Goal: Find specific page/section: Find specific page/section

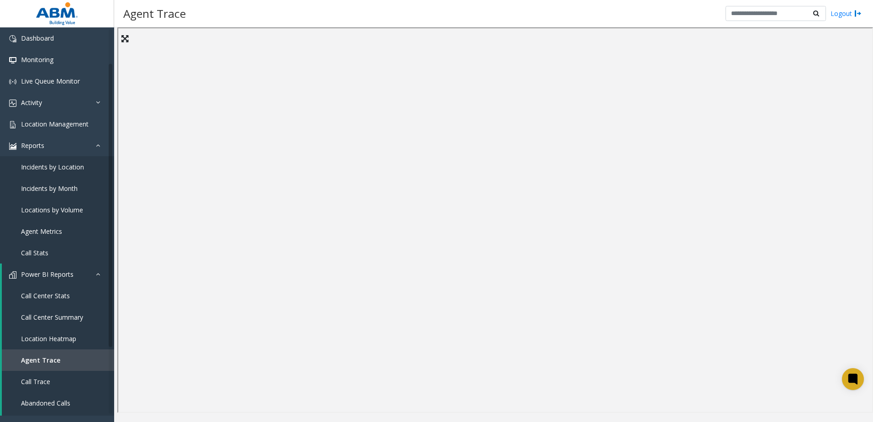
scroll to position [46, 0]
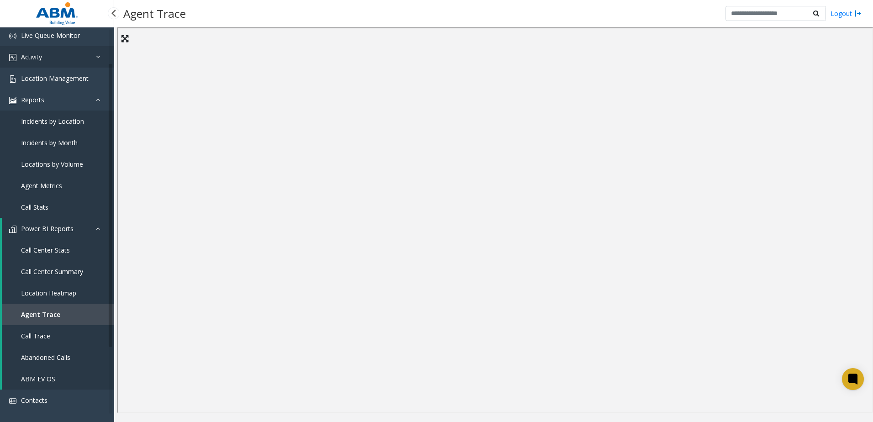
click at [64, 57] on link "Activity" at bounding box center [57, 56] width 114 height 21
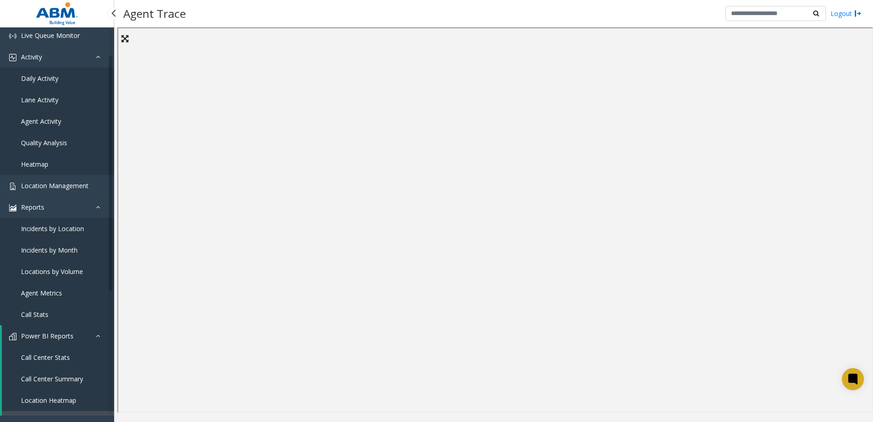
click at [50, 120] on span "Agent Activity" at bounding box center [41, 121] width 40 height 9
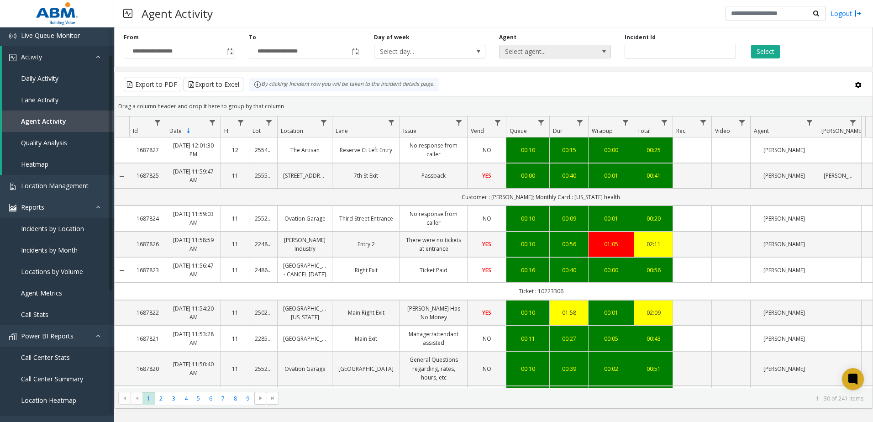
click at [523, 54] on span "Select agent..." at bounding box center [543, 51] width 89 height 13
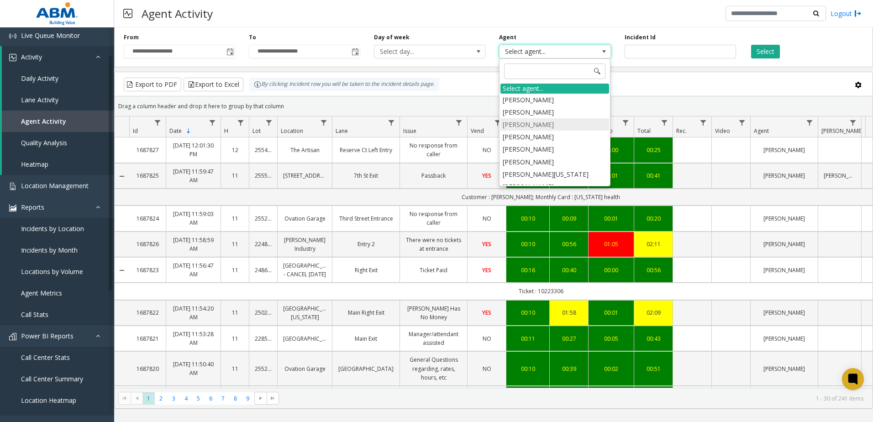
scroll to position [46, 0]
click at [648, 52] on input "number" at bounding box center [679, 52] width 111 height 14
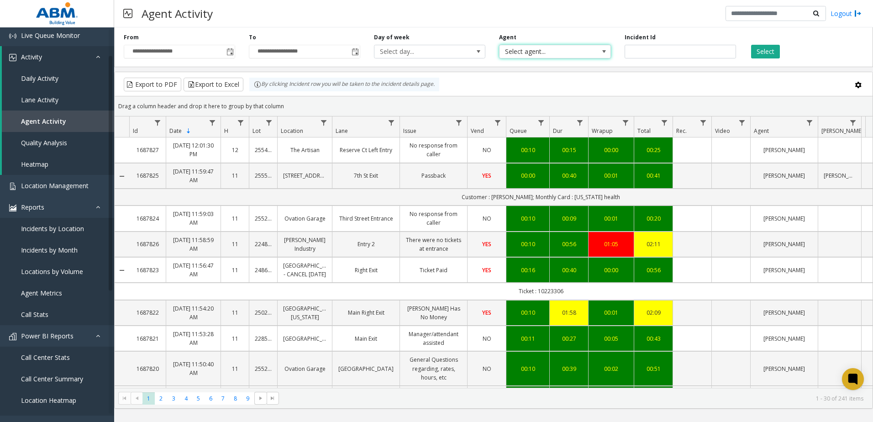
click at [585, 51] on span "Select agent..." at bounding box center [543, 51] width 89 height 13
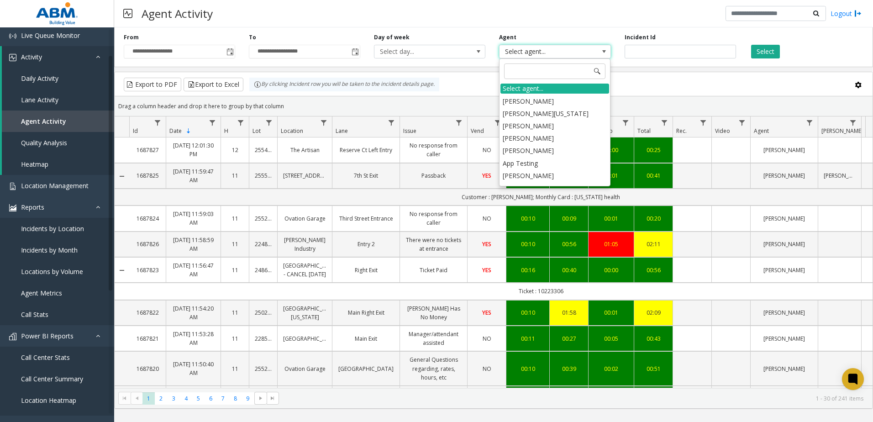
scroll to position [0, 0]
click at [207, 51] on input "**********" at bounding box center [179, 51] width 110 height 13
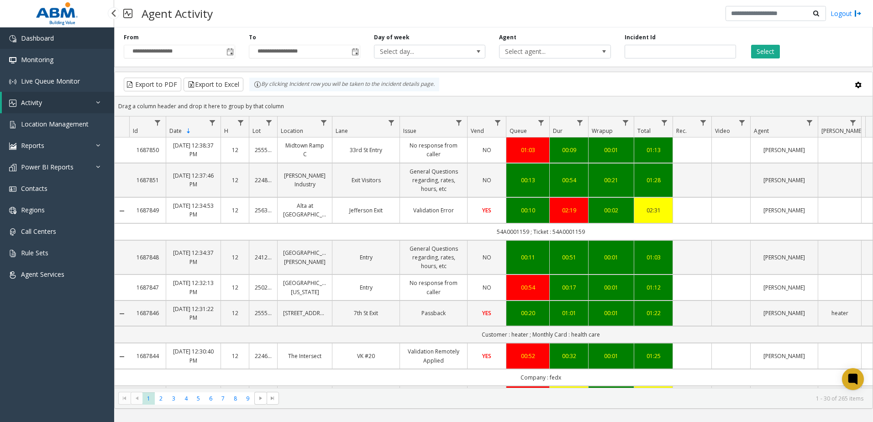
click at [44, 37] on span "Dashboard" at bounding box center [37, 38] width 33 height 9
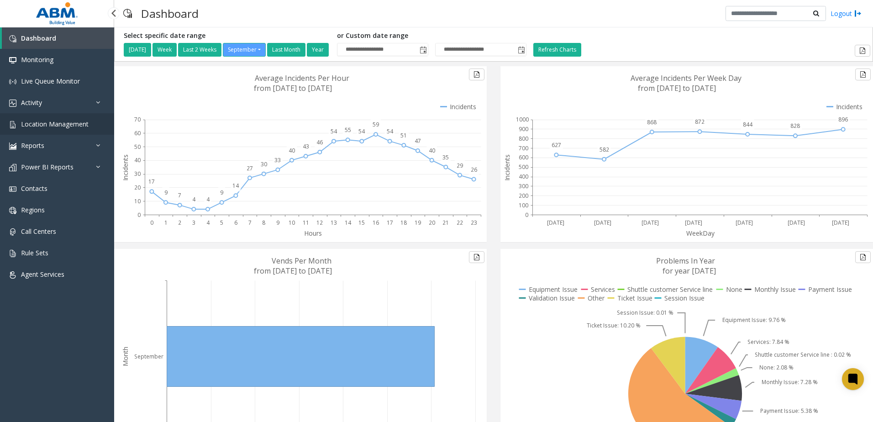
click at [49, 119] on link "Location Management" at bounding box center [57, 123] width 114 height 21
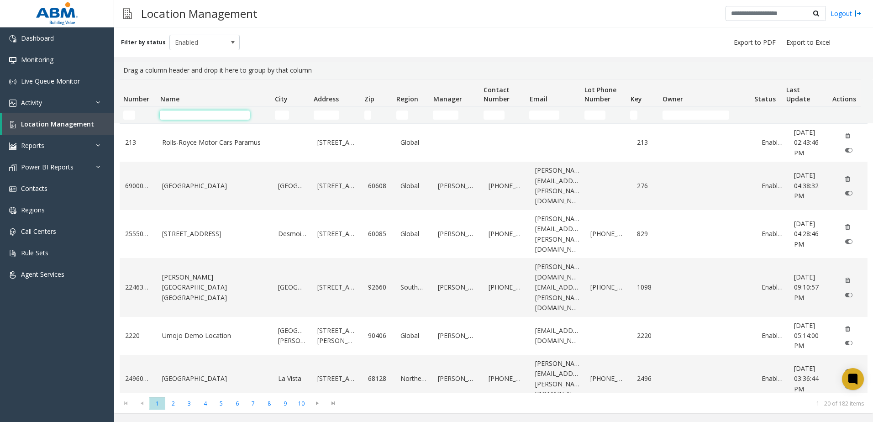
click at [194, 115] on input "Name Filter" at bounding box center [205, 114] width 90 height 9
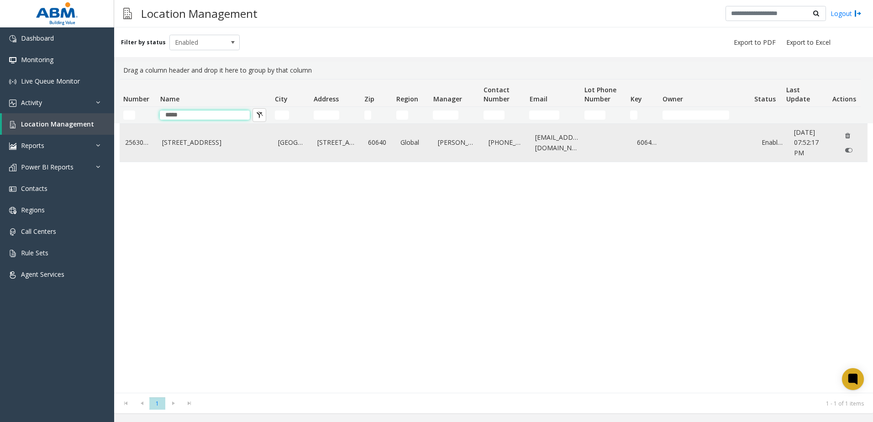
type input "****"
click at [216, 151] on td "[STREET_ADDRESS]" at bounding box center [215, 143] width 116 height 38
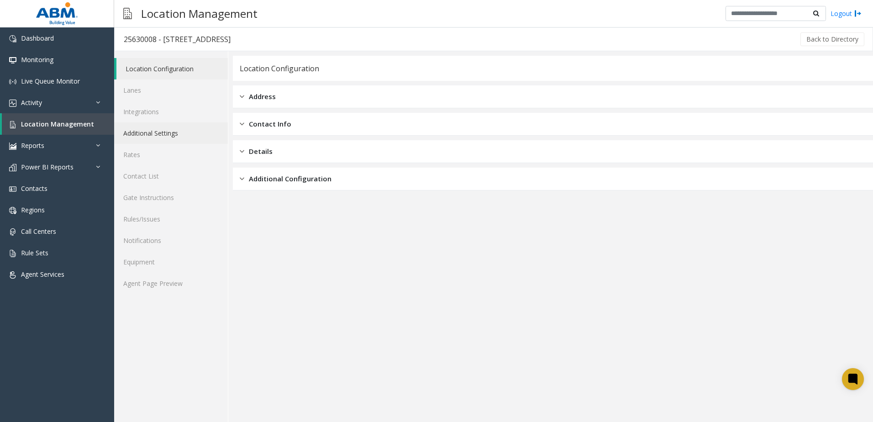
click at [159, 135] on link "Additional Settings" at bounding box center [171, 132] width 114 height 21
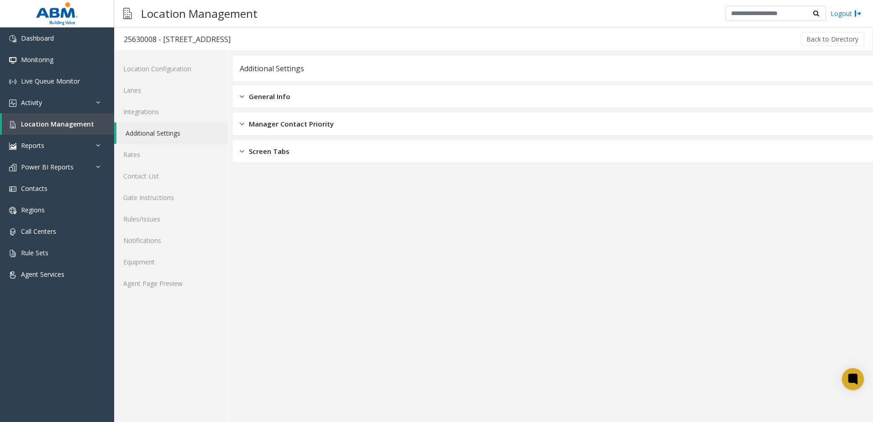
click at [270, 99] on span "General Info" at bounding box center [270, 96] width 42 height 10
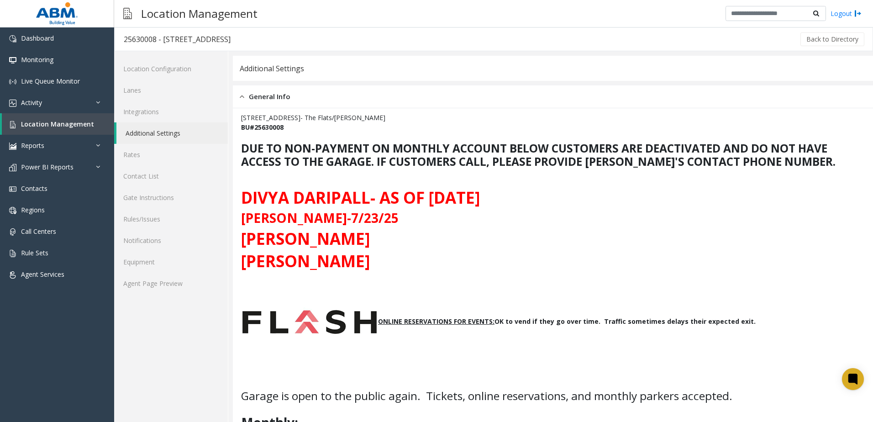
drag, startPoint x: 501, startPoint y: 144, endPoint x: 485, endPoint y: 145, distance: 16.0
click at [485, 145] on b "DUE TO NON-PAYMENT ON MONTHLY ACCOUNT BELOW CUSTOMERS ARE DEACTIVATED AND DO NO…" at bounding box center [538, 155] width 594 height 28
click at [412, 73] on div "Additional Settings" at bounding box center [553, 68] width 640 height 25
click at [51, 10] on img at bounding box center [57, 13] width 47 height 27
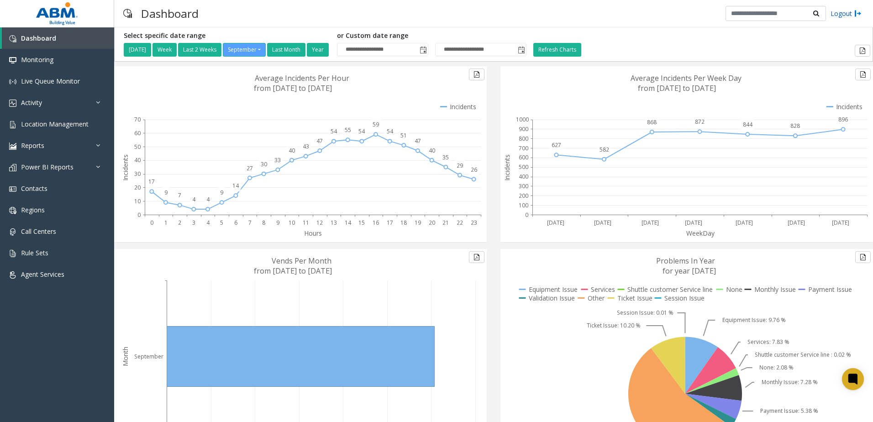
click at [850, 14] on link "Logout" at bounding box center [845, 14] width 31 height 10
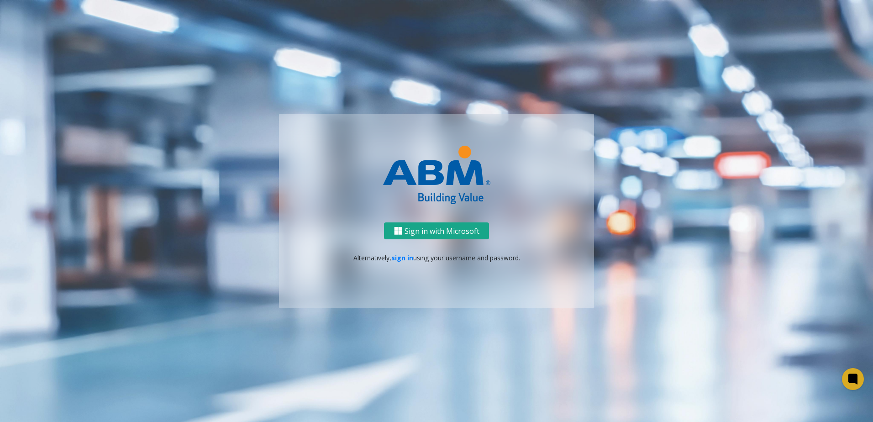
click at [410, 229] on button "Sign in with Microsoft" at bounding box center [436, 230] width 105 height 17
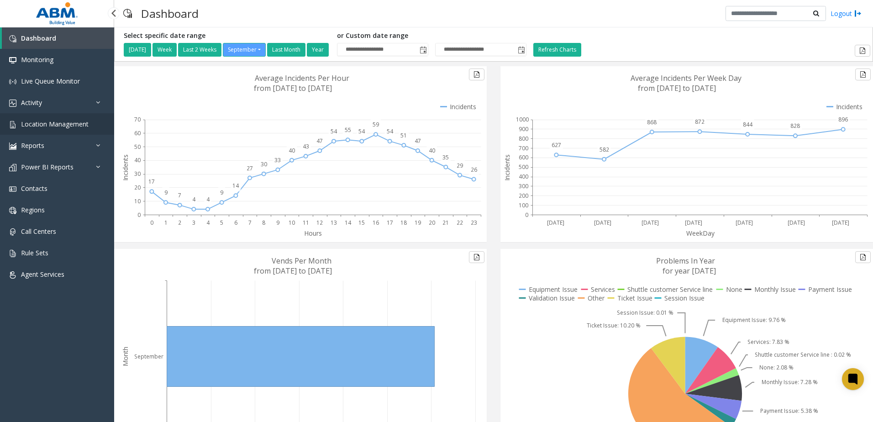
click at [45, 119] on link "Location Management" at bounding box center [57, 123] width 114 height 21
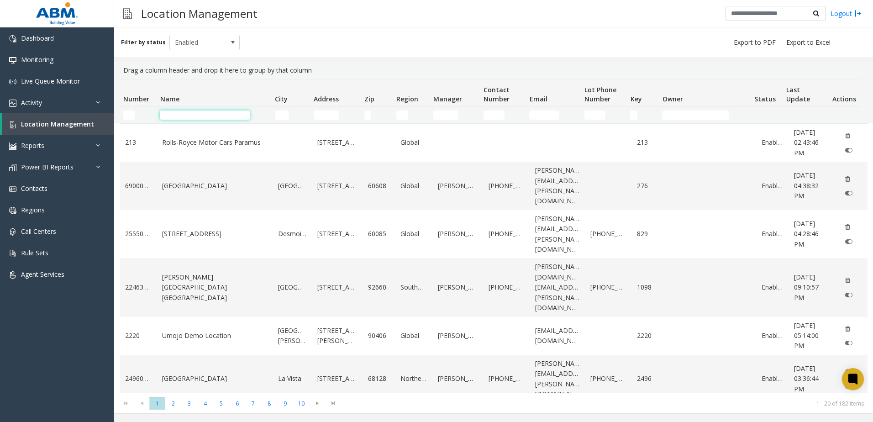
click at [195, 110] on input "Name Filter" at bounding box center [205, 114] width 90 height 9
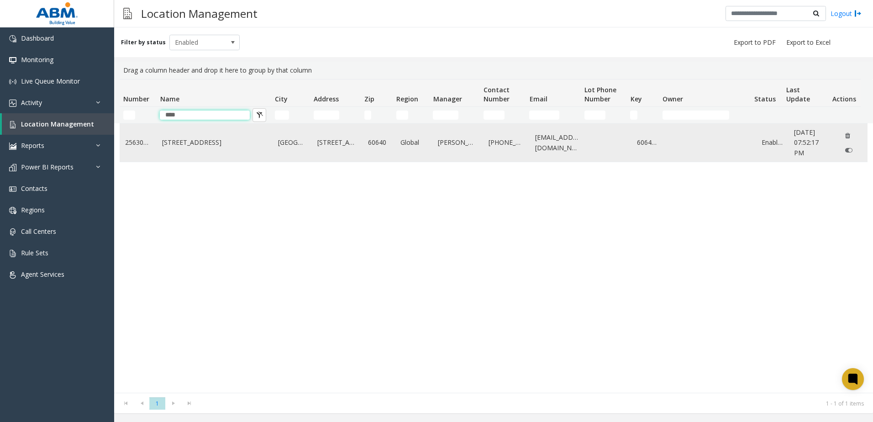
type input "****"
click at [188, 143] on link "[STREET_ADDRESS]" at bounding box center [214, 142] width 105 height 10
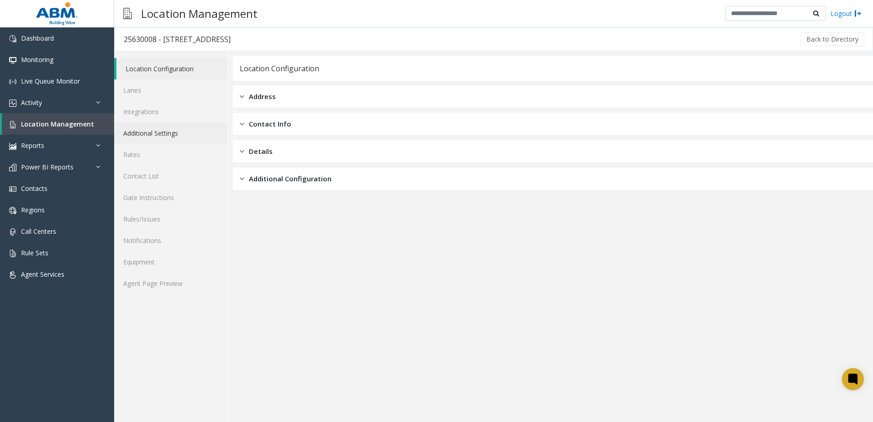
click at [168, 136] on link "Additional Settings" at bounding box center [171, 132] width 114 height 21
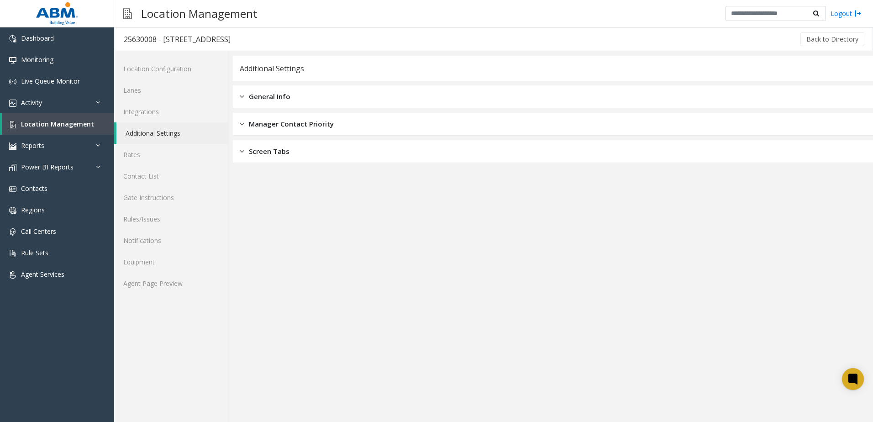
click at [271, 99] on span "General Info" at bounding box center [270, 96] width 42 height 10
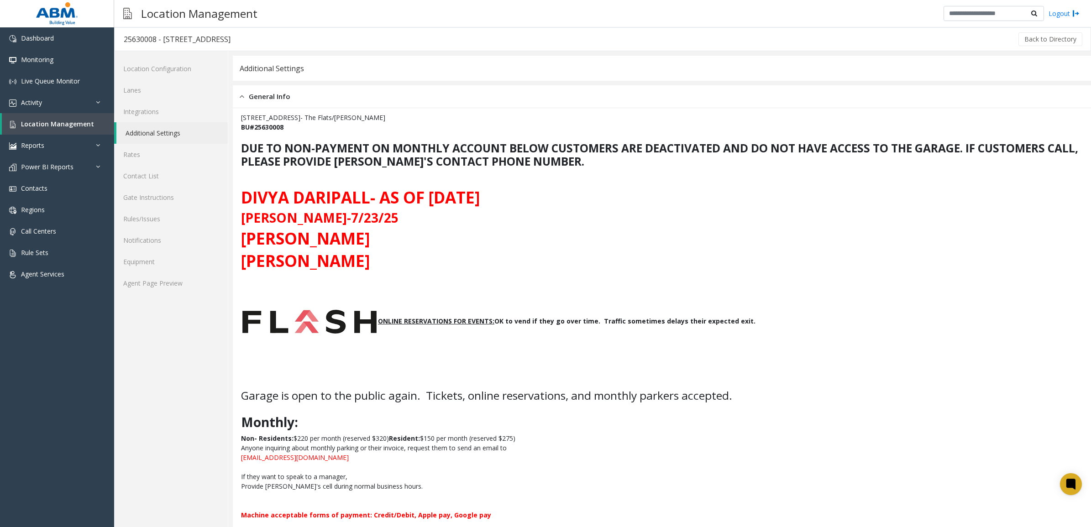
drag, startPoint x: 855, startPoint y: 0, endPoint x: 773, endPoint y: 250, distance: 262.9
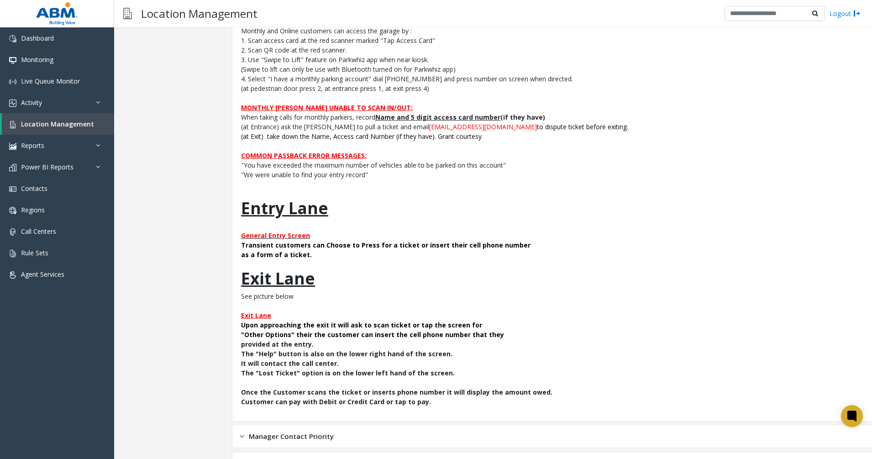
scroll to position [683, 0]
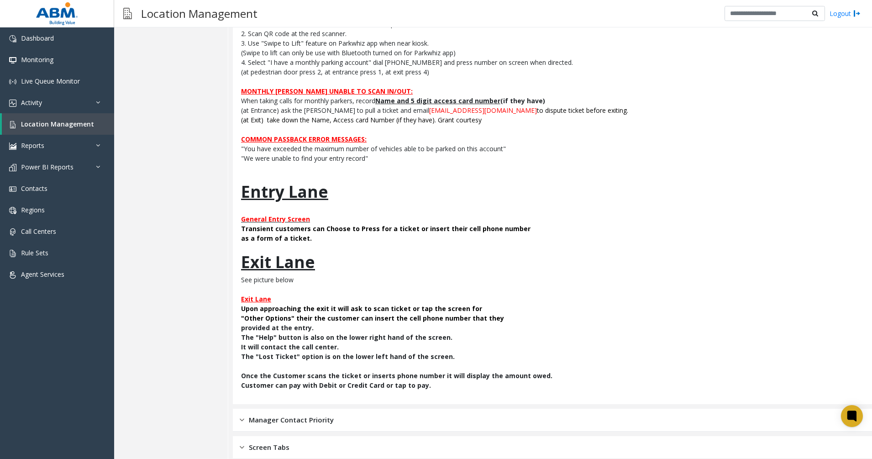
click at [321, 421] on span "Manager Contact Priority" at bounding box center [291, 419] width 85 height 10
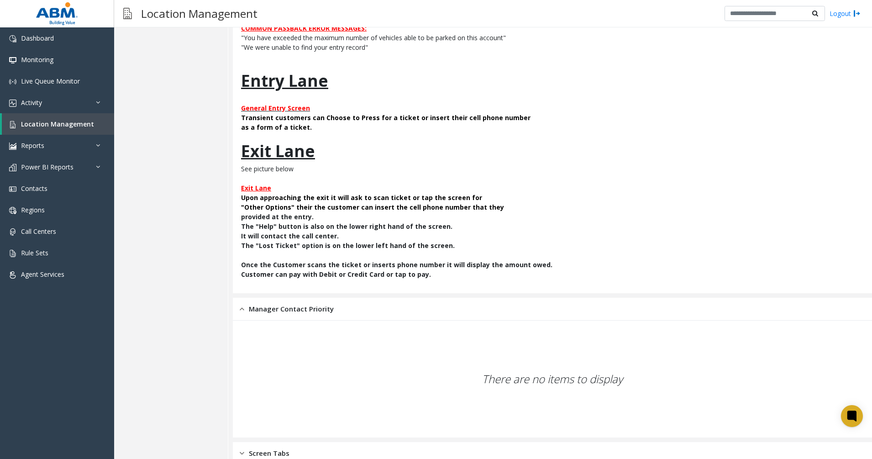
scroll to position [800, 0]
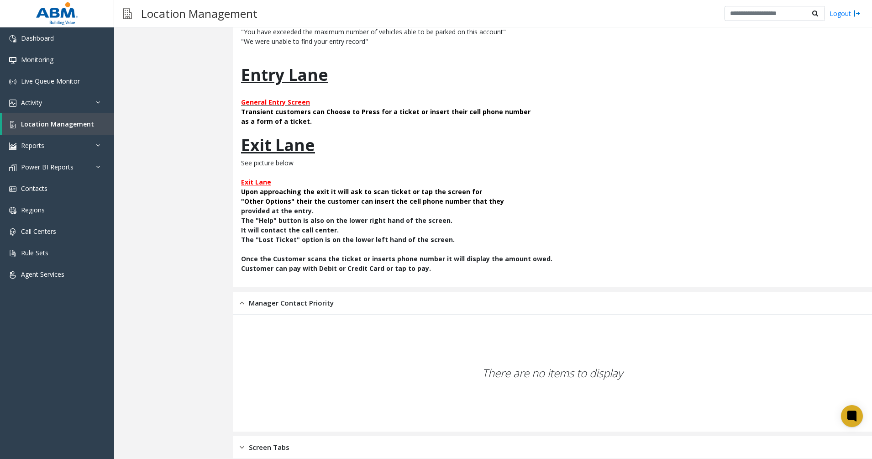
click at [302, 421] on div "Screen Tabs" at bounding box center [552, 447] width 639 height 23
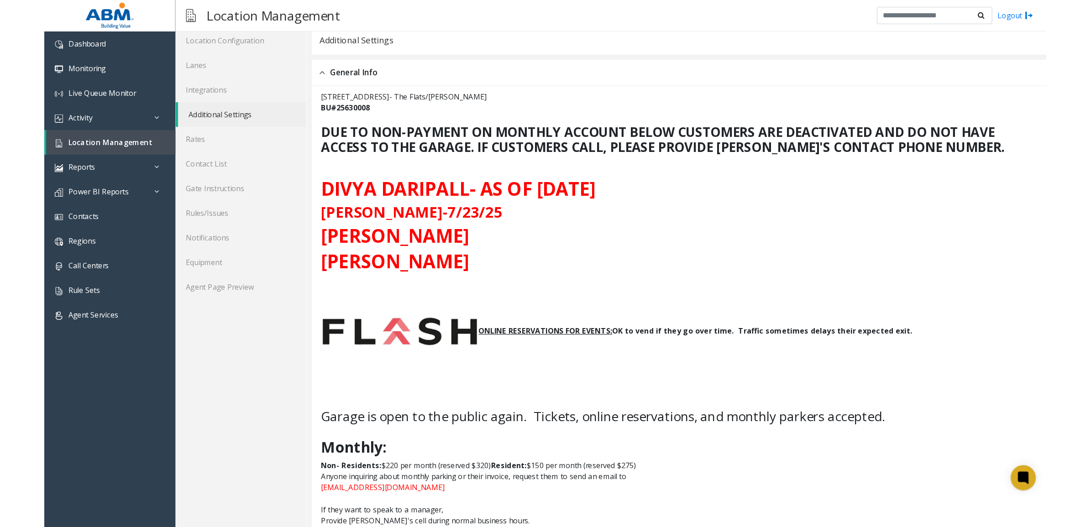
scroll to position [0, 0]
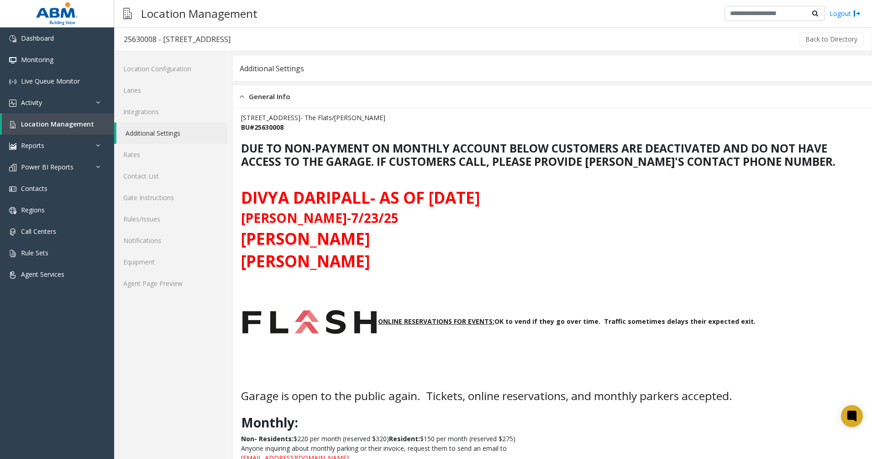
click at [264, 94] on span "General Info" at bounding box center [270, 96] width 42 height 10
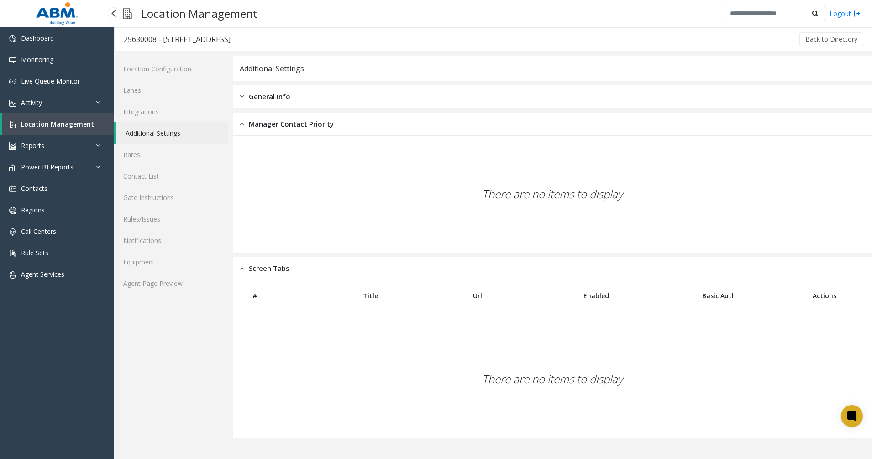
click at [42, 126] on span "Location Management" at bounding box center [57, 124] width 73 height 9
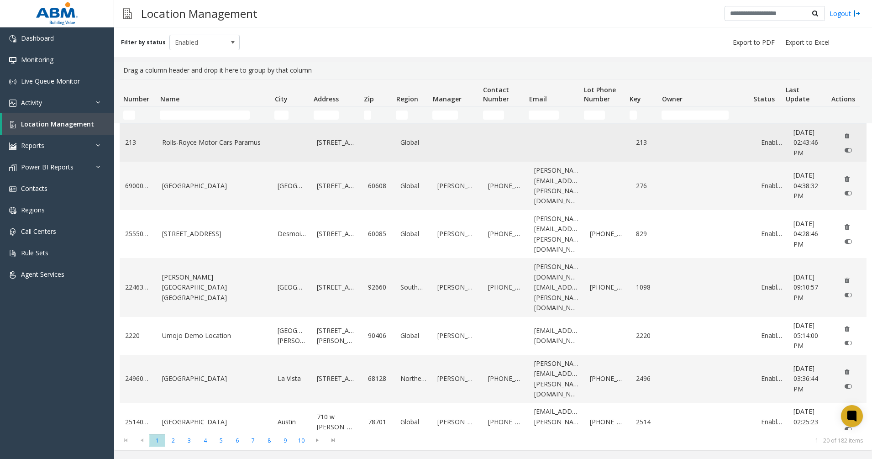
click at [236, 145] on link "Rolls-Royce Motor Cars Paramus" at bounding box center [214, 142] width 105 height 10
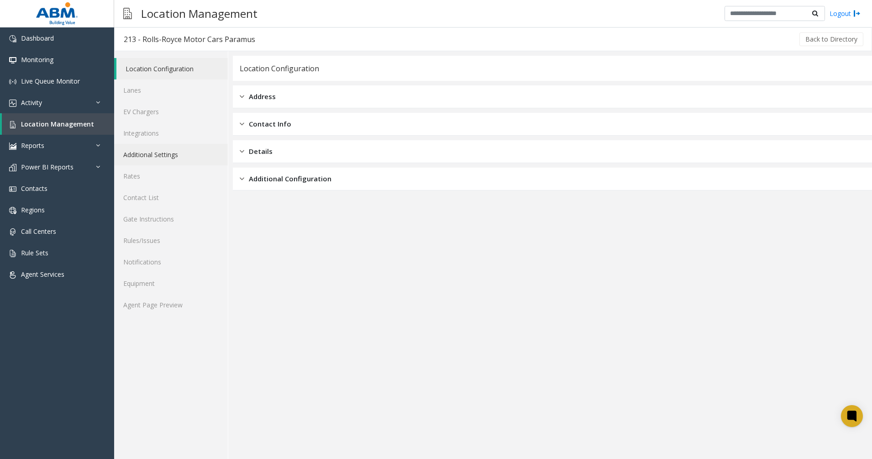
click at [151, 150] on link "Additional Settings" at bounding box center [171, 154] width 114 height 21
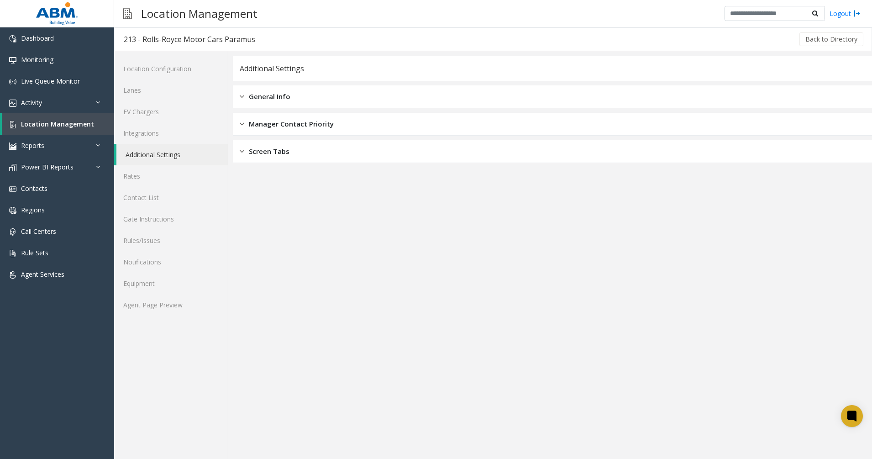
click at [267, 94] on span "General Info" at bounding box center [270, 96] width 42 height 10
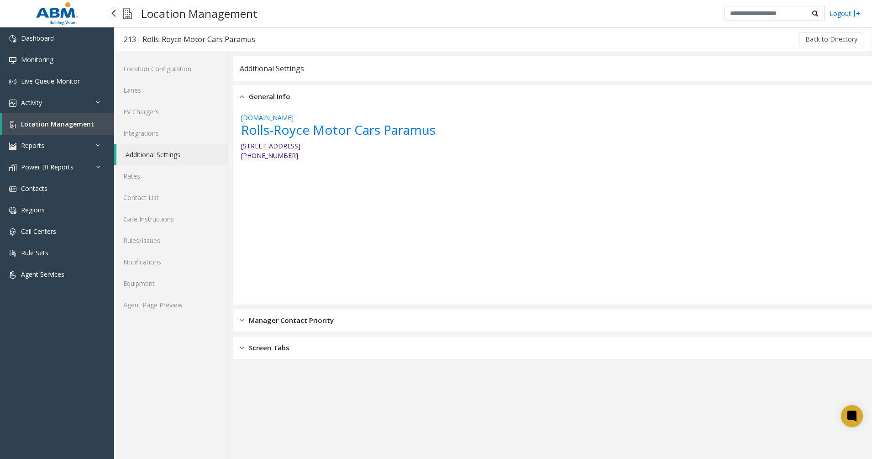
click at [50, 126] on span "Location Management" at bounding box center [57, 124] width 73 height 9
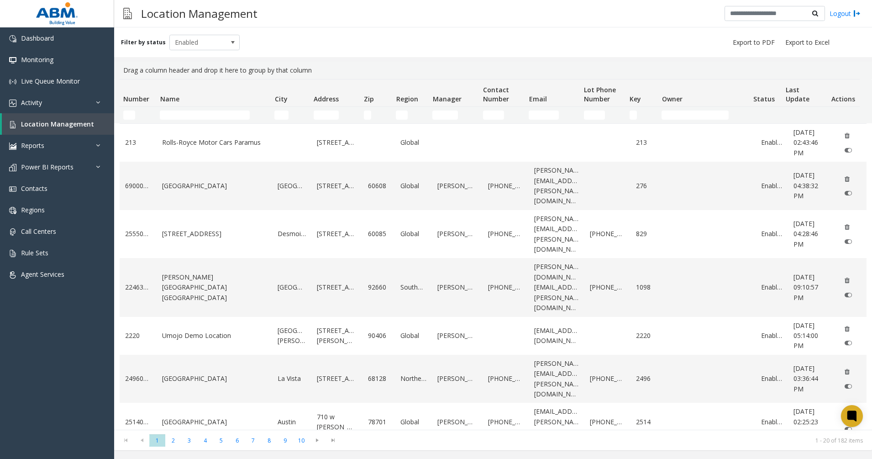
click at [183, 110] on td "Name Filter" at bounding box center [213, 115] width 115 height 16
click at [181, 115] on input "Name Filter" at bounding box center [204, 114] width 89 height 9
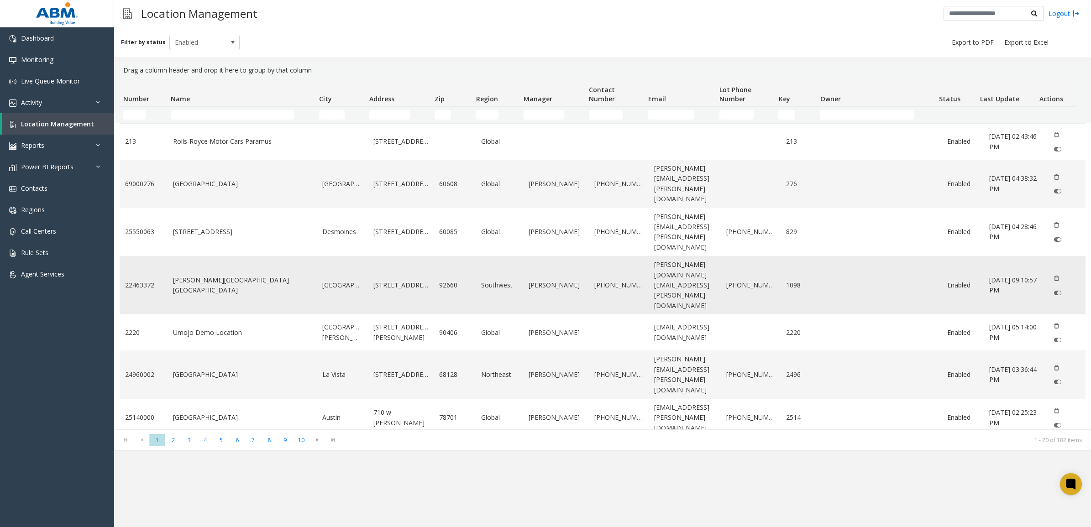
click at [231, 275] on link "[PERSON_NAME][GEOGRAPHIC_DATA] [GEOGRAPHIC_DATA]" at bounding box center [242, 285] width 139 height 21
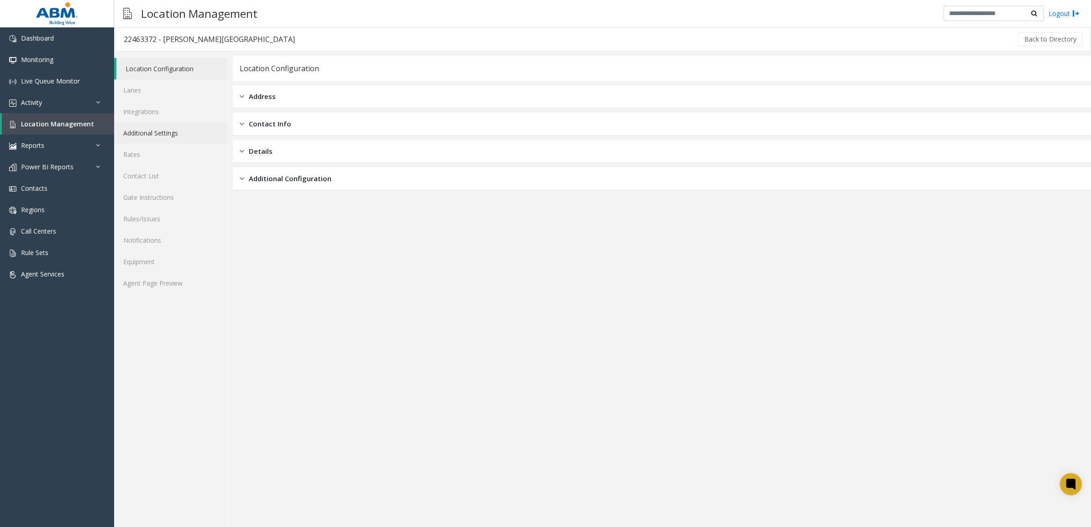
click at [163, 133] on link "Additional Settings" at bounding box center [171, 132] width 114 height 21
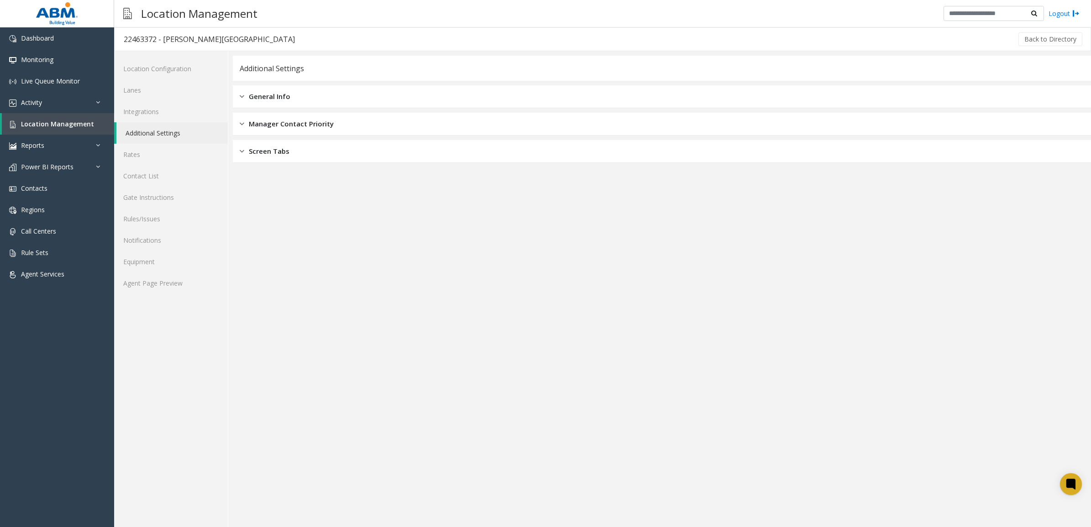
click at [259, 95] on span "General Info" at bounding box center [270, 96] width 42 height 10
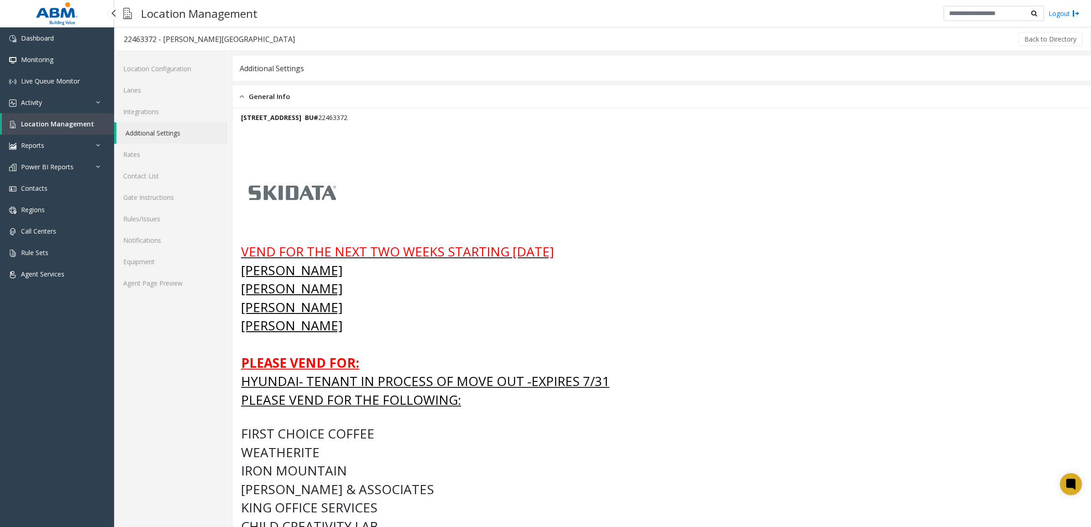
click at [50, 123] on span "Location Management" at bounding box center [57, 124] width 73 height 9
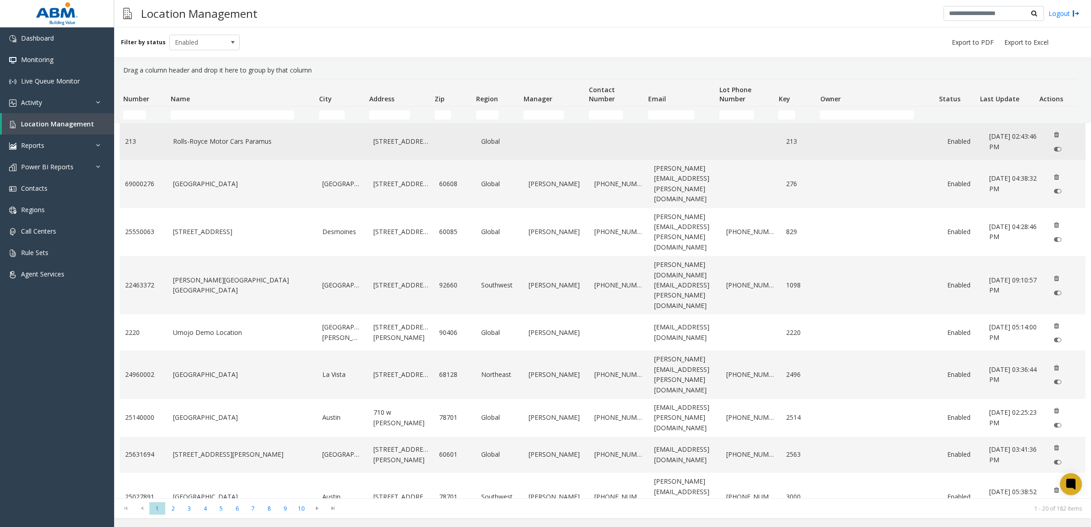
click at [193, 150] on td "Rolls-Royce Motor Cars Paramus" at bounding box center [243, 142] width 150 height 36
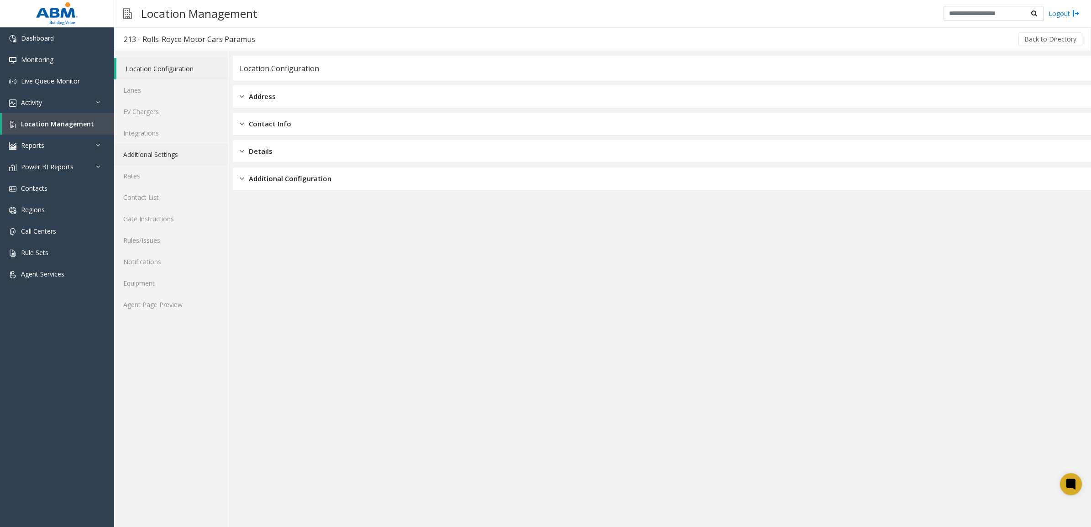
click at [158, 154] on link "Additional Settings" at bounding box center [171, 154] width 114 height 21
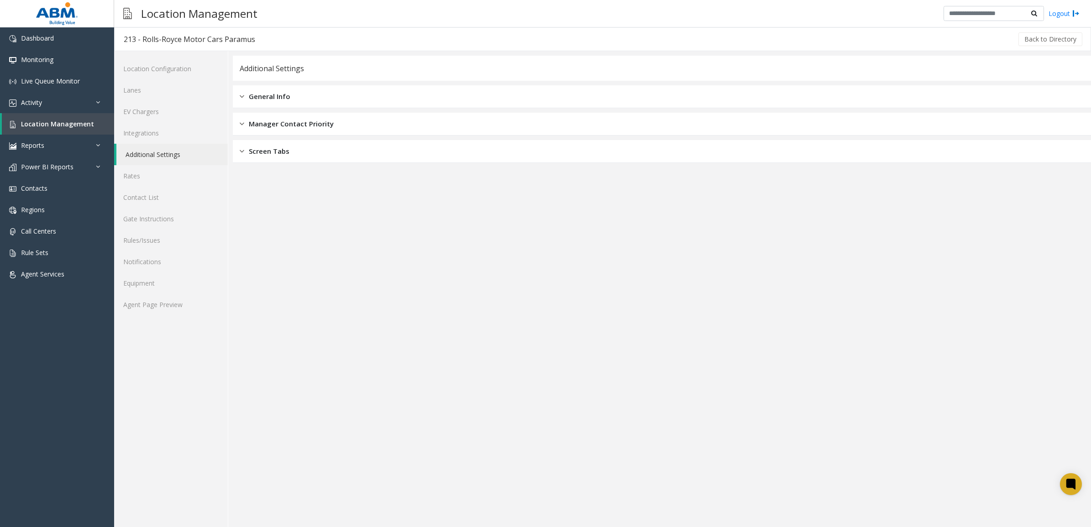
click at [278, 95] on span "General Info" at bounding box center [270, 96] width 42 height 10
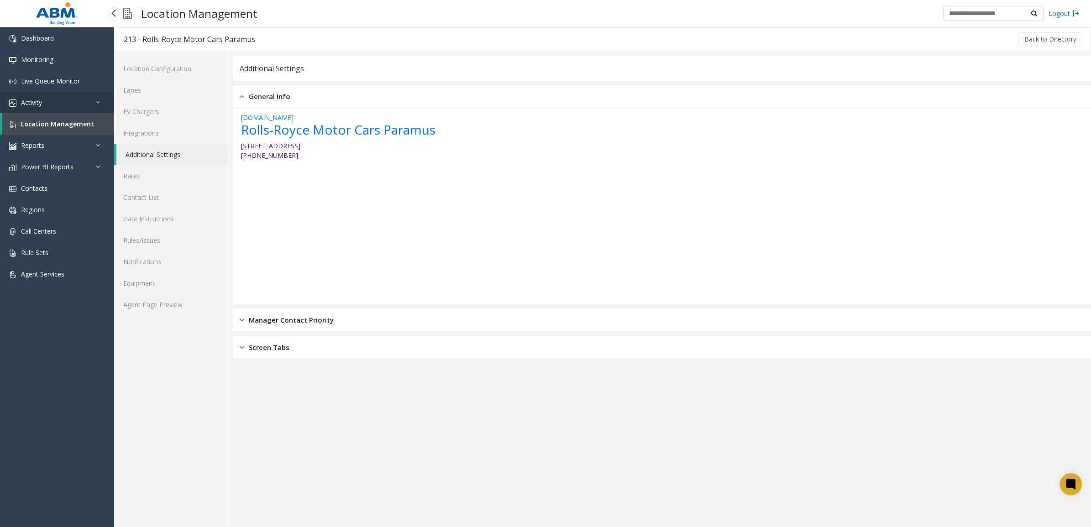
click at [19, 100] on link "Activity" at bounding box center [57, 102] width 114 height 21
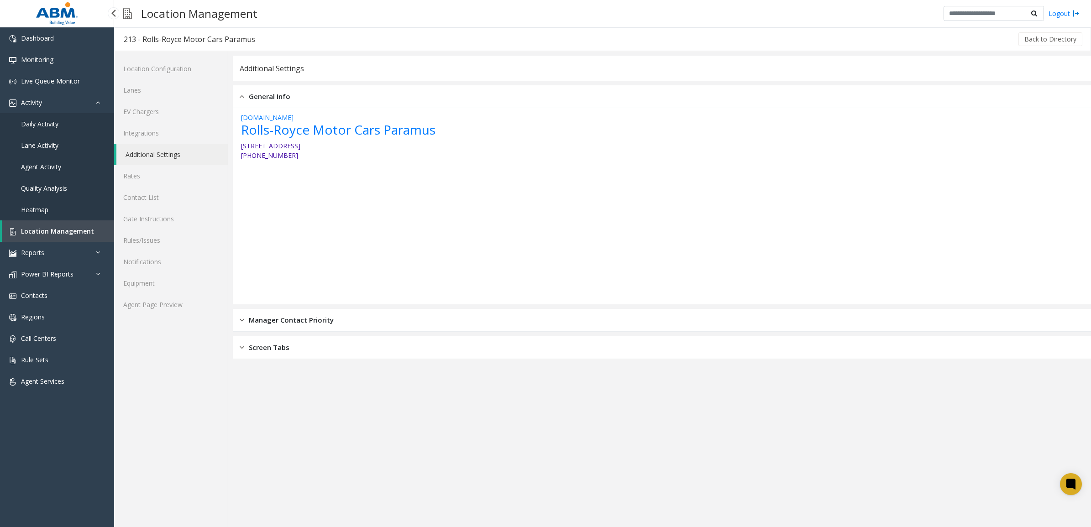
click at [23, 231] on span "Location Management" at bounding box center [57, 231] width 73 height 9
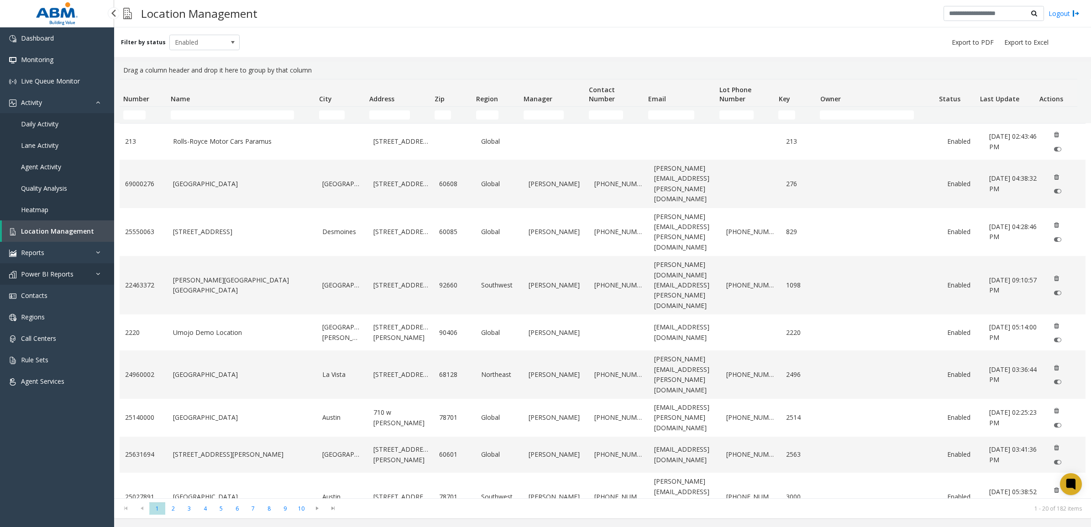
click at [48, 274] on span "Power BI Reports" at bounding box center [47, 274] width 52 height 9
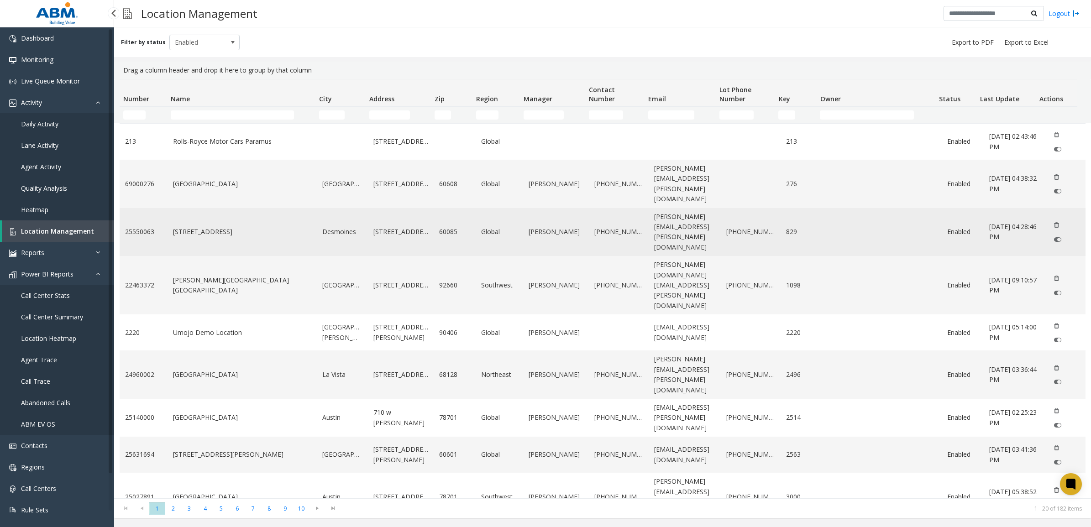
click at [210, 226] on td "[STREET_ADDRESS]" at bounding box center [243, 232] width 150 height 48
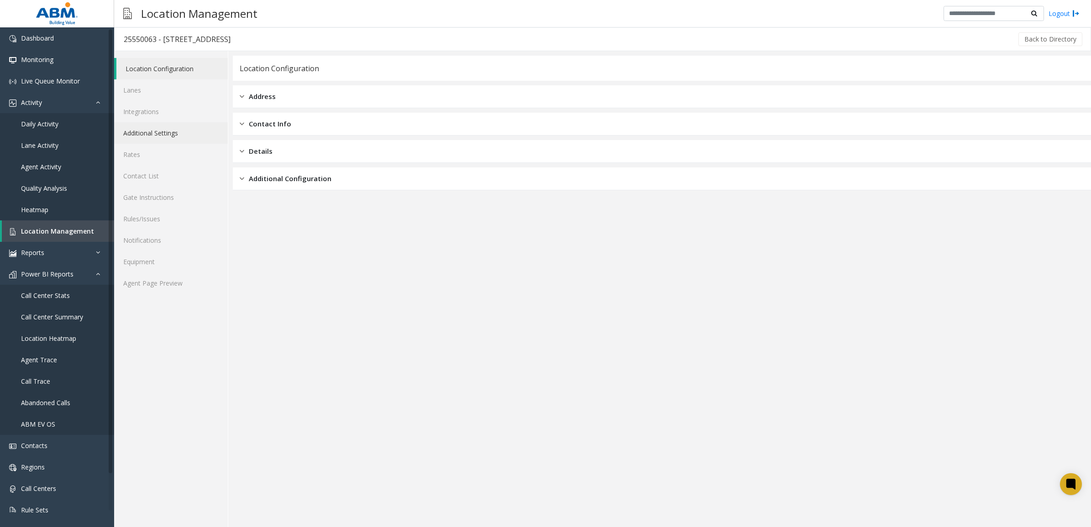
click at [145, 127] on link "Additional Settings" at bounding box center [171, 132] width 114 height 21
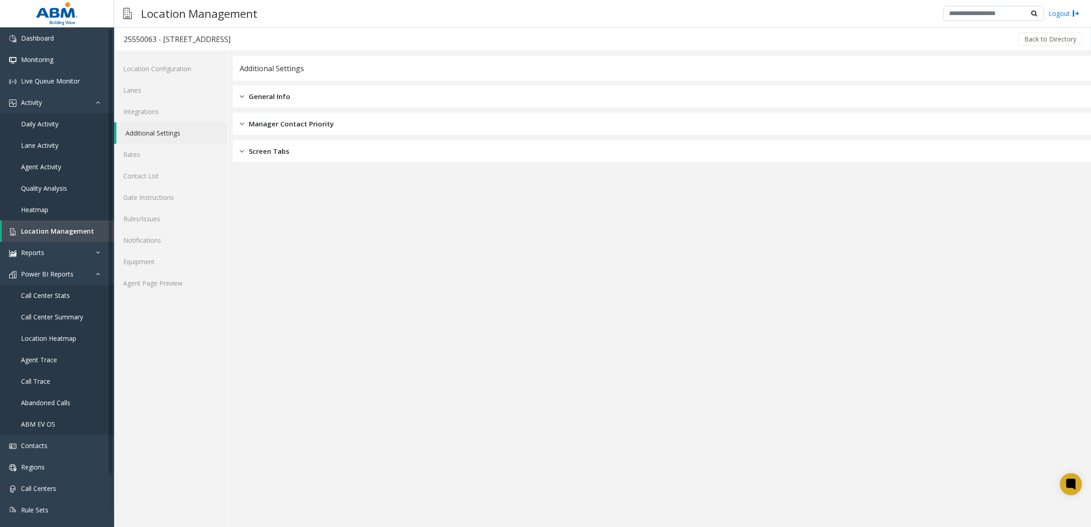
click at [124, 15] on img at bounding box center [127, 13] width 9 height 22
click at [128, 15] on img at bounding box center [127, 13] width 9 height 22
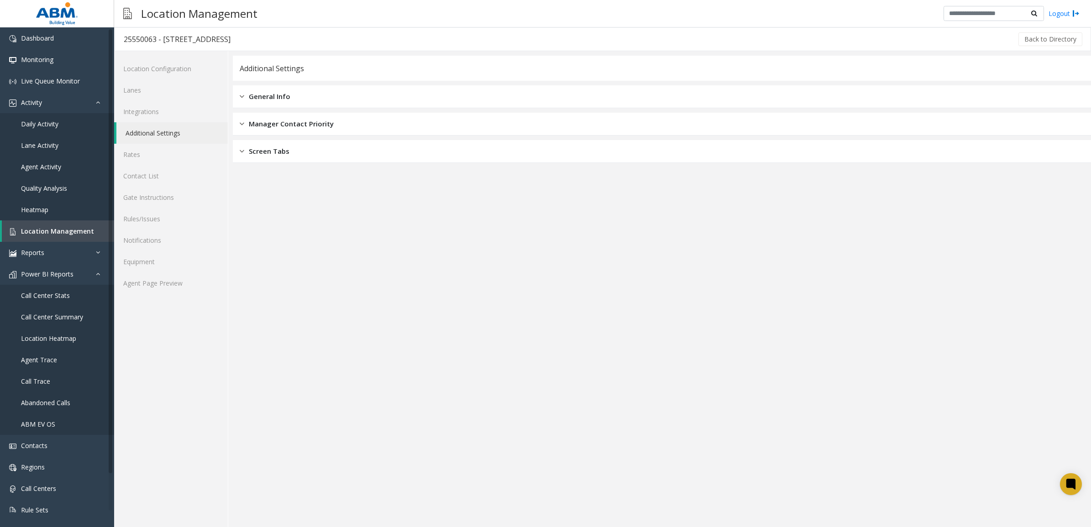
click at [128, 15] on img at bounding box center [127, 13] width 9 height 22
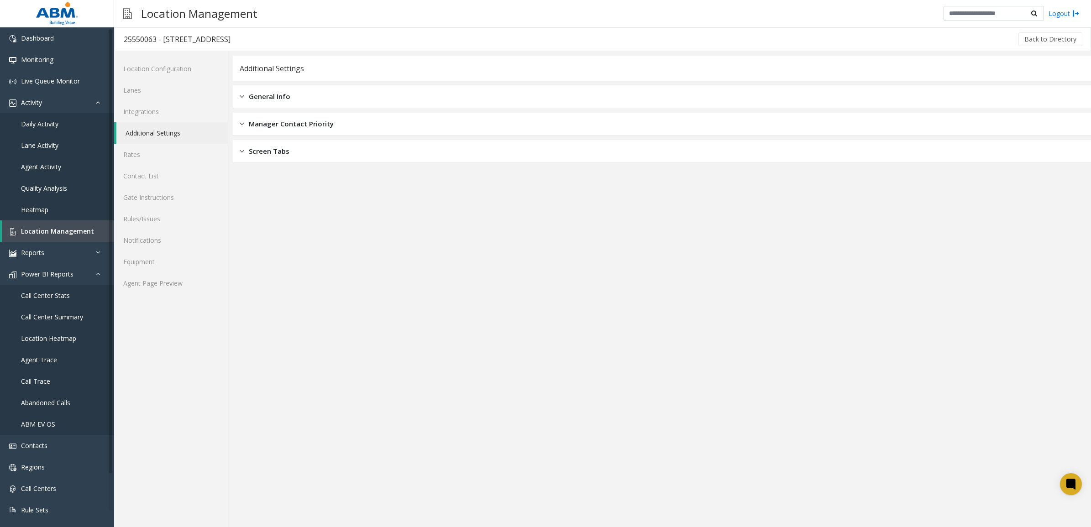
click at [128, 15] on img at bounding box center [127, 13] width 9 height 22
click at [120, 14] on div "Location Management" at bounding box center [190, 13] width 143 height 22
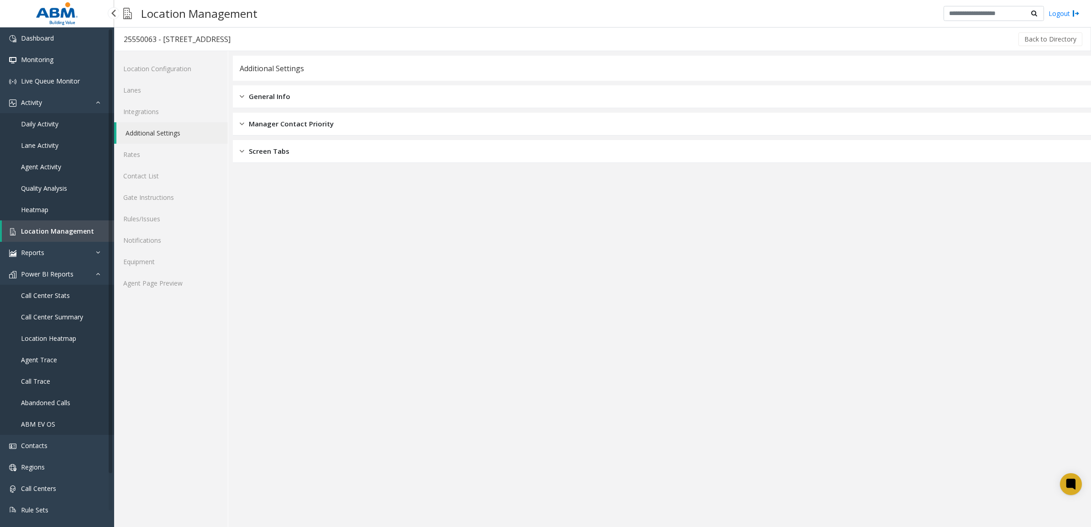
click at [112, 14] on div at bounding box center [113, 13] width 12 height 12
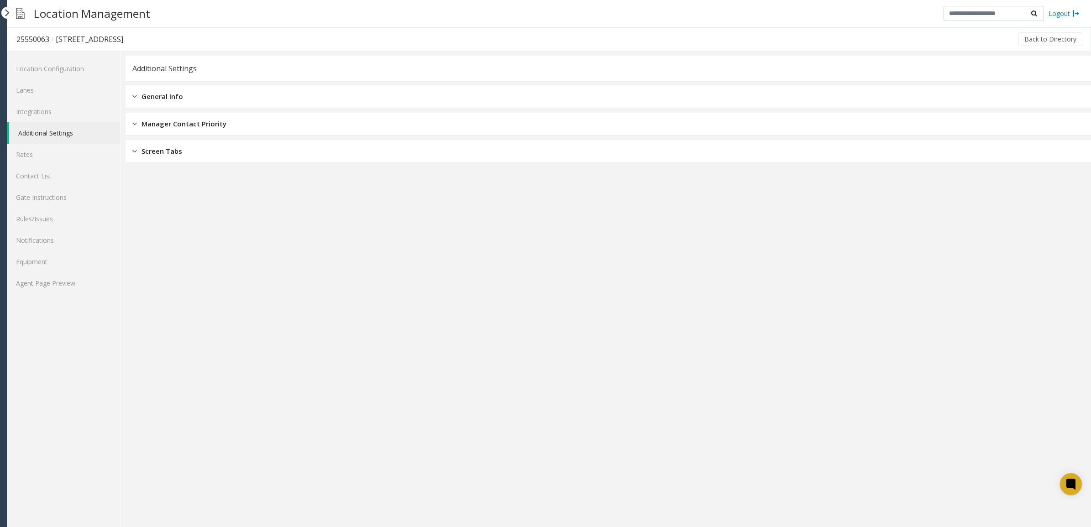
click at [160, 102] on div "General Info" at bounding box center [608, 96] width 965 height 23
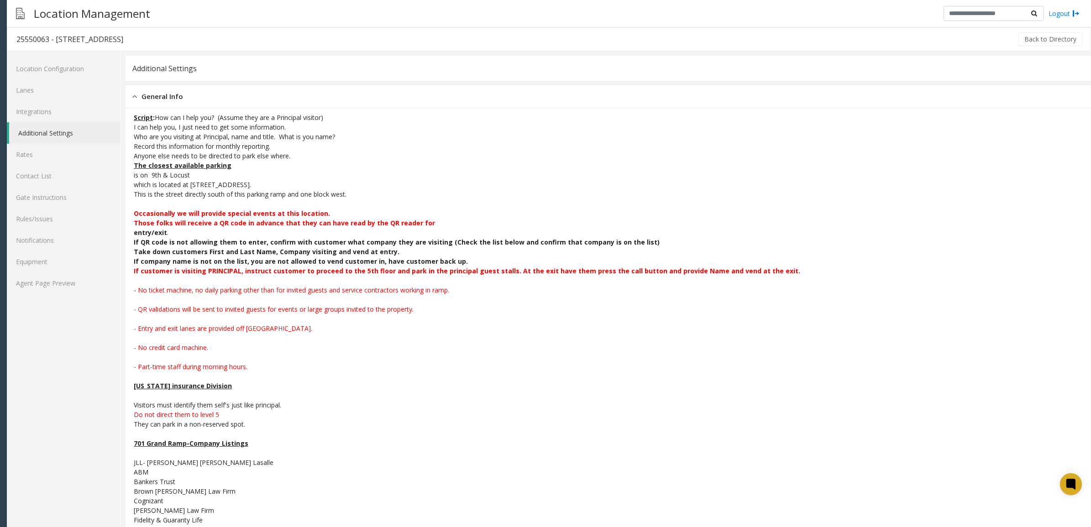
click at [8, 13] on div at bounding box center [7, 13] width 12 height 12
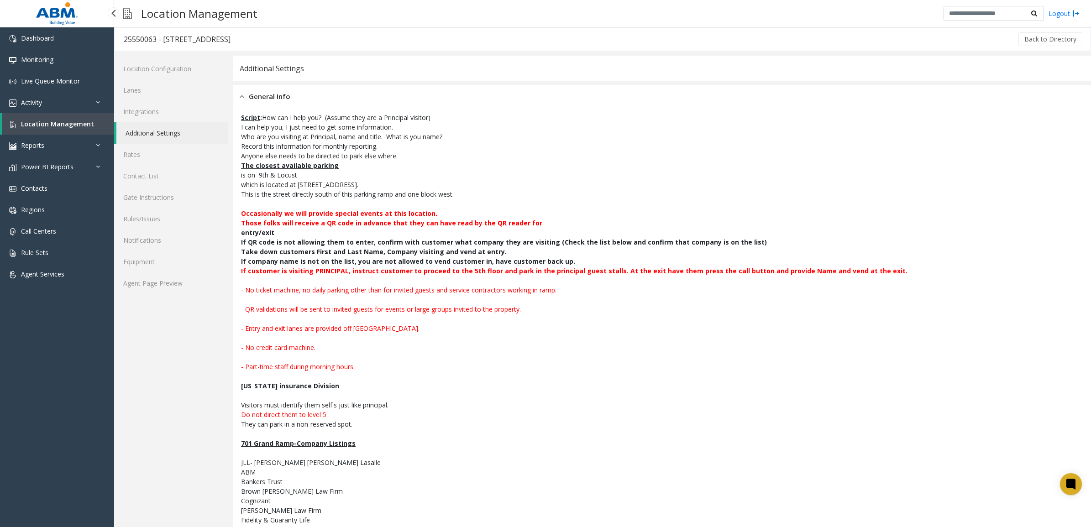
click at [69, 127] on span "Location Management" at bounding box center [57, 124] width 73 height 9
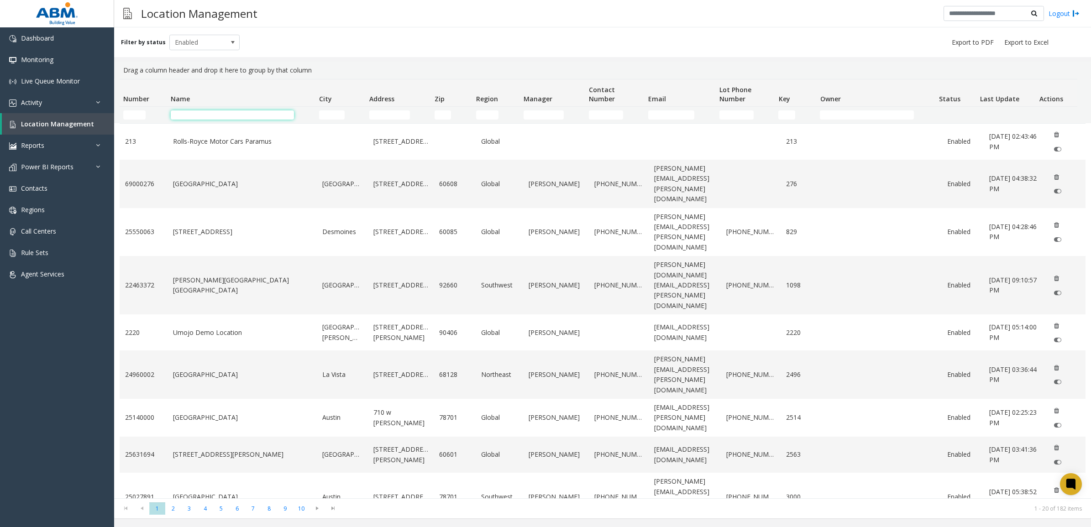
click at [186, 116] on input "Name Filter" at bounding box center [232, 114] width 123 height 9
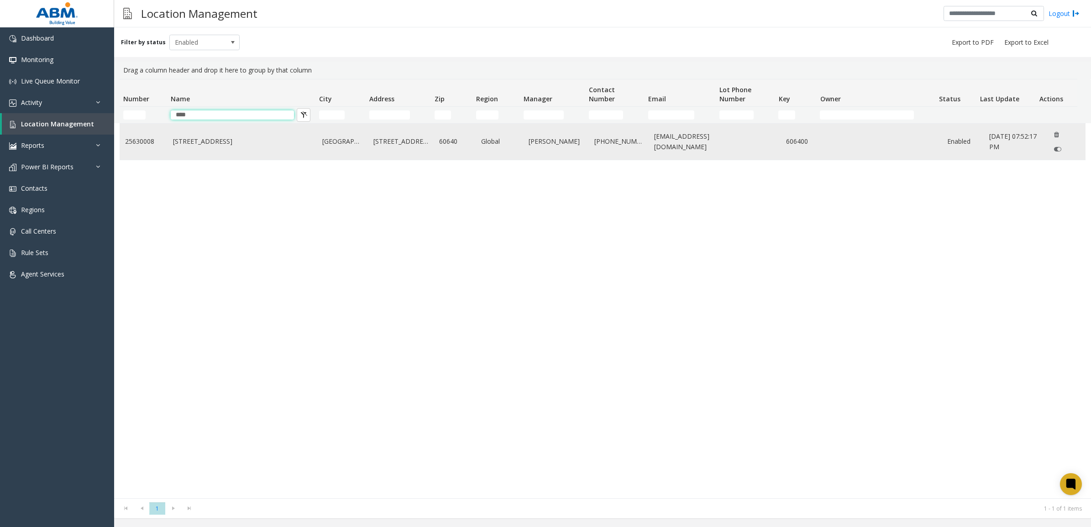
type input "****"
click at [210, 142] on link "[STREET_ADDRESS]" at bounding box center [242, 141] width 139 height 10
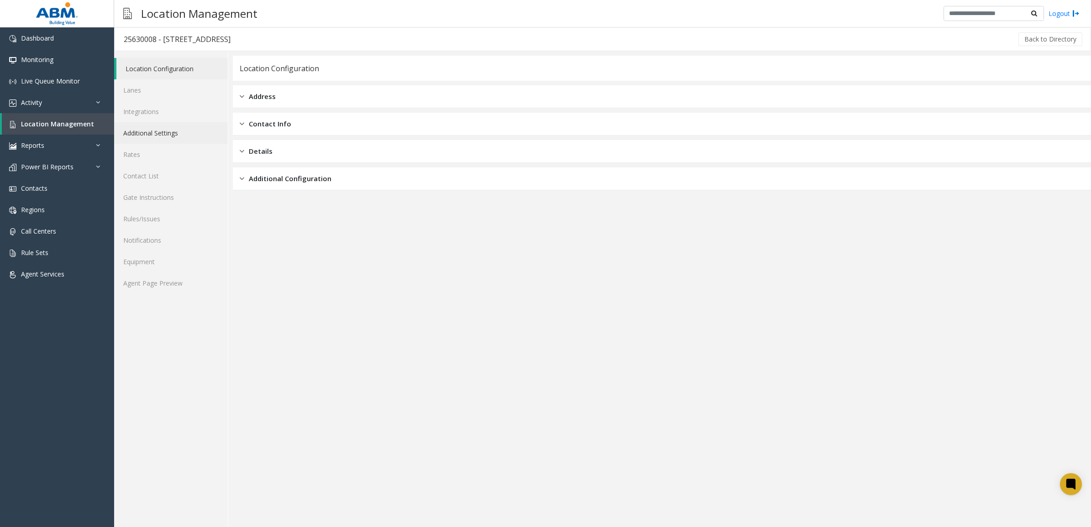
click at [171, 134] on link "Additional Settings" at bounding box center [171, 132] width 114 height 21
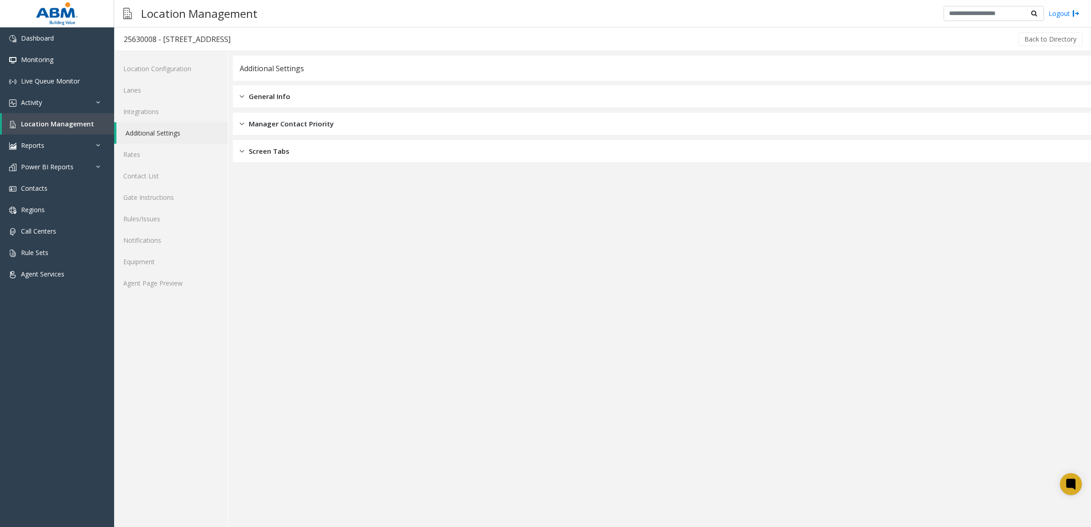
click at [872, 117] on div "Manager Contact Priority" at bounding box center [662, 124] width 858 height 23
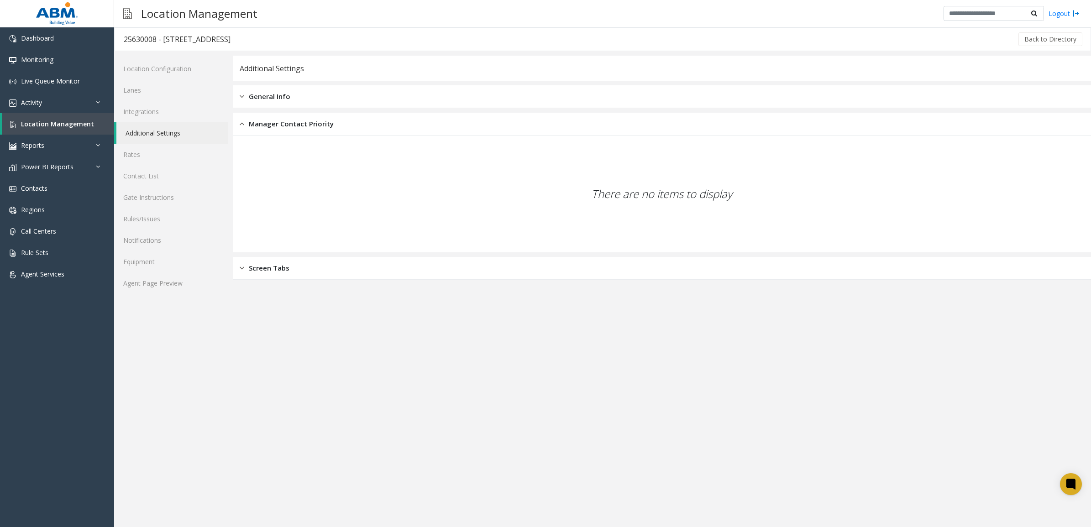
click at [872, 98] on div "General Info" at bounding box center [662, 96] width 858 height 23
